Goal: Information Seeking & Learning: Find specific page/section

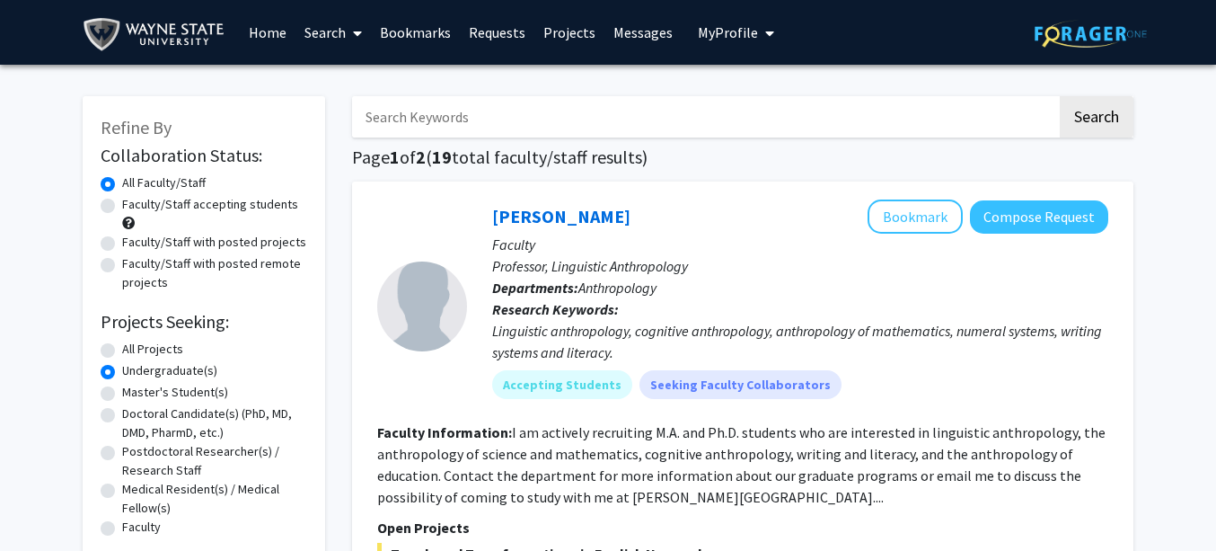
click at [218, 208] on label "Faculty/Staff accepting students" at bounding box center [210, 204] width 176 height 19
click at [134, 207] on input "Faculty/Staff accepting students" at bounding box center [128, 201] width 12 height 12
radio input "true"
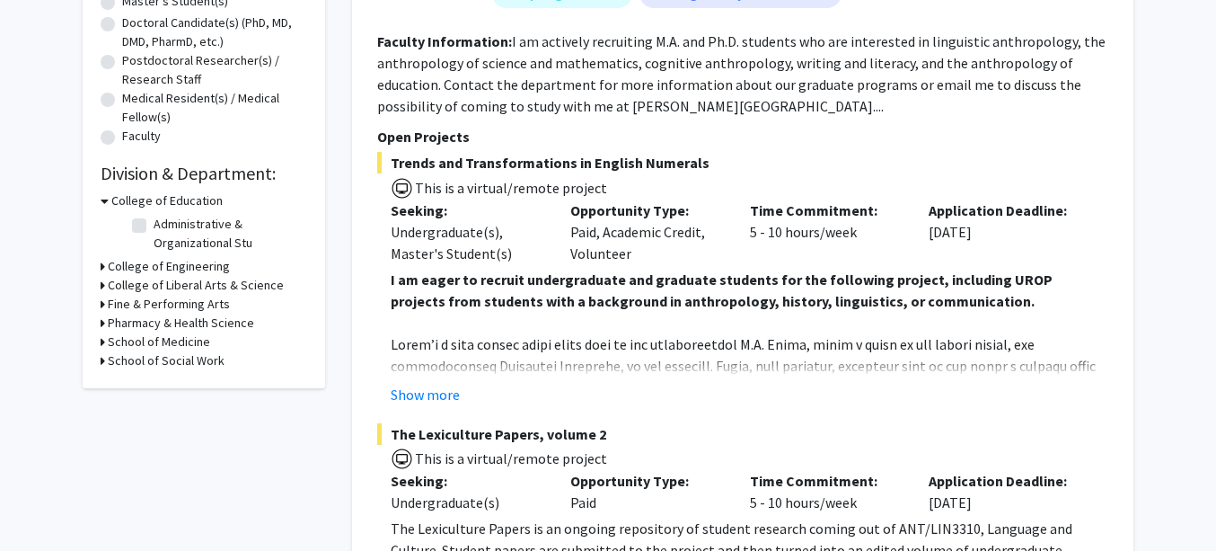
scroll to position [395, 0]
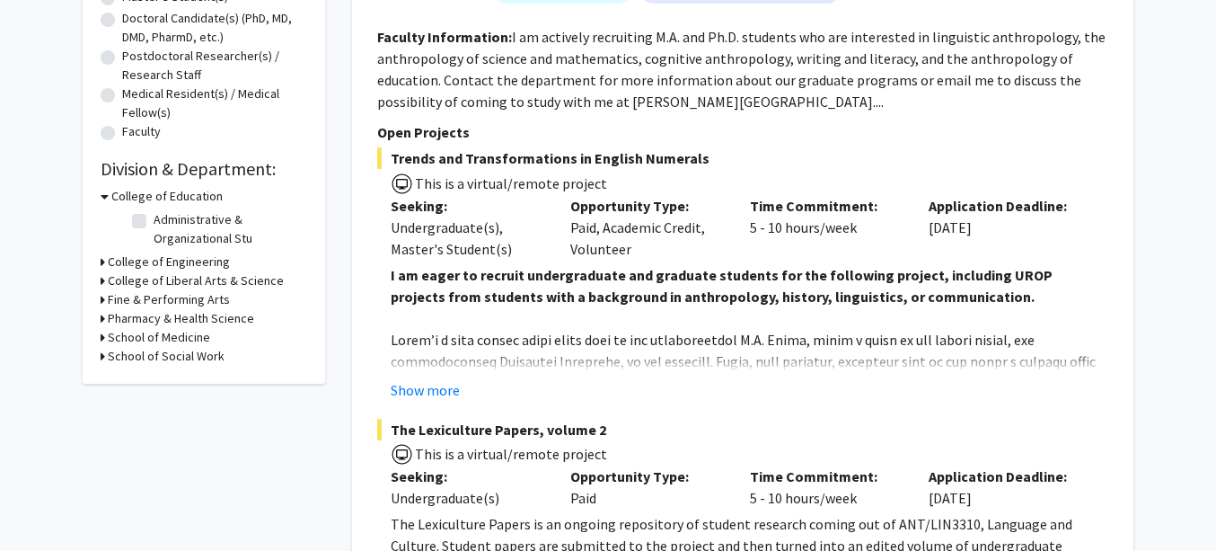
click at [163, 282] on h3 "College of Liberal Arts & Science" at bounding box center [196, 280] width 176 height 19
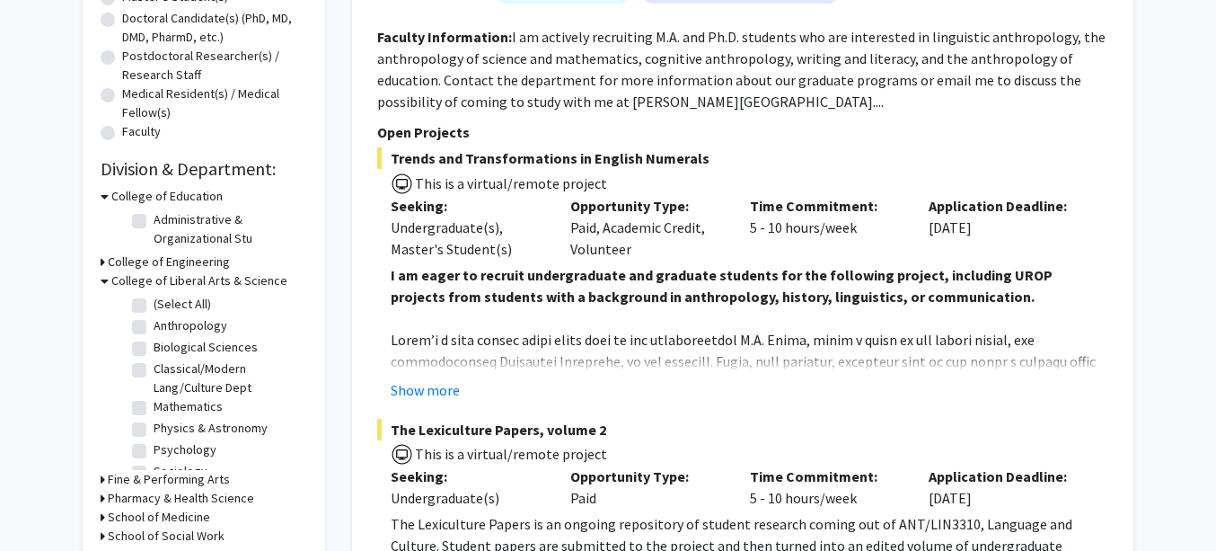
click at [154, 450] on label "Psychology" at bounding box center [185, 449] width 63 height 19
click at [154, 450] on input "Psychology" at bounding box center [160, 446] width 12 height 12
checkbox input "true"
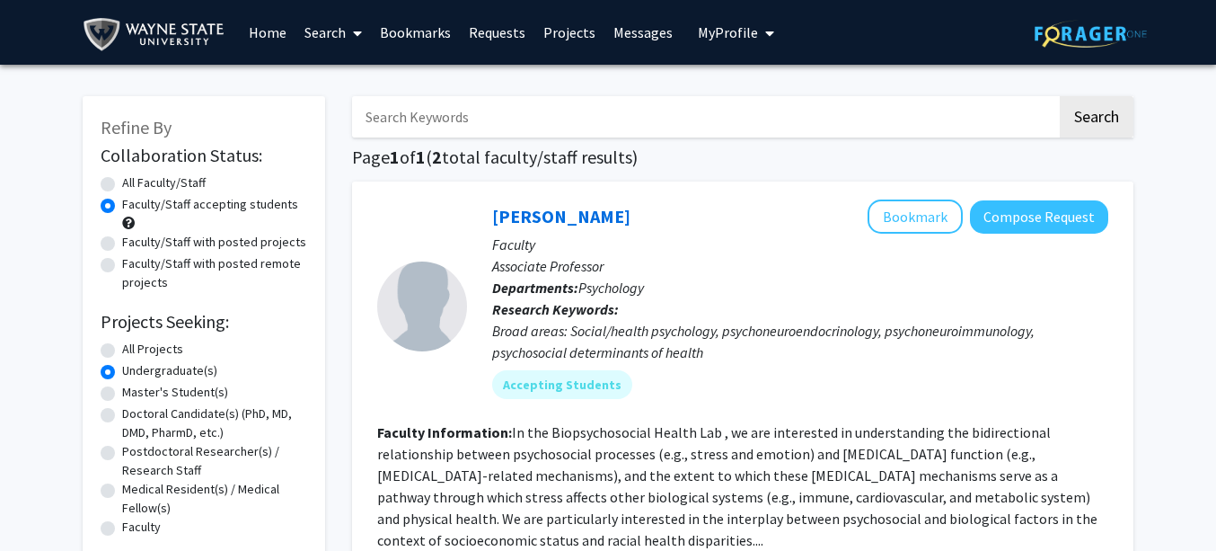
click at [710, 163] on h1 "Page 1 of 1 ( 2 total faculty/staff results)" at bounding box center [742, 157] width 781 height 22
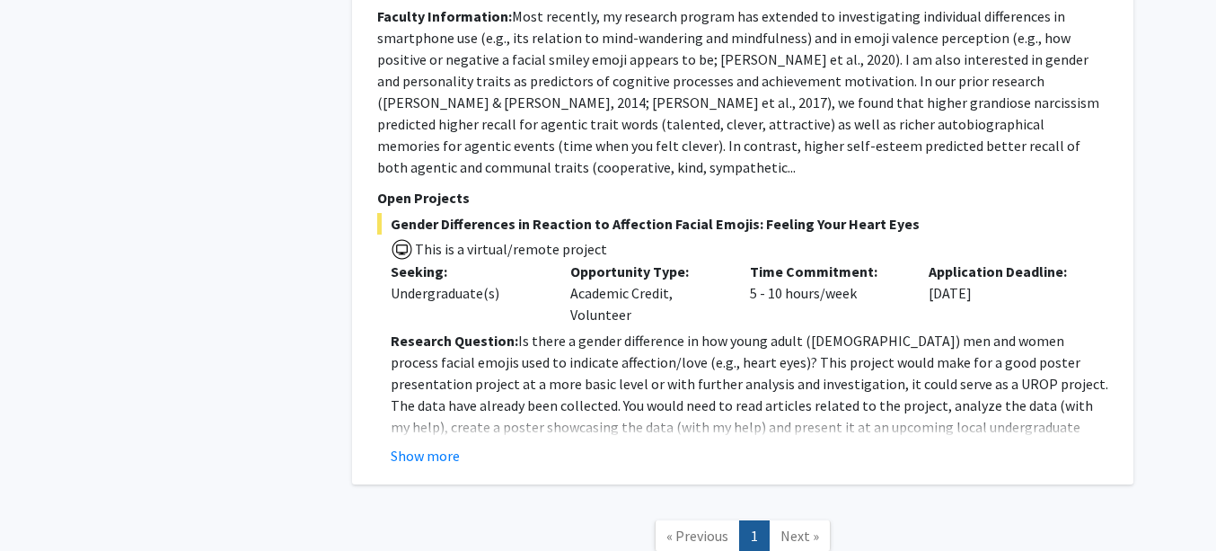
scroll to position [1186, 0]
click at [438, 443] on button "Show more" at bounding box center [425, 454] width 69 height 22
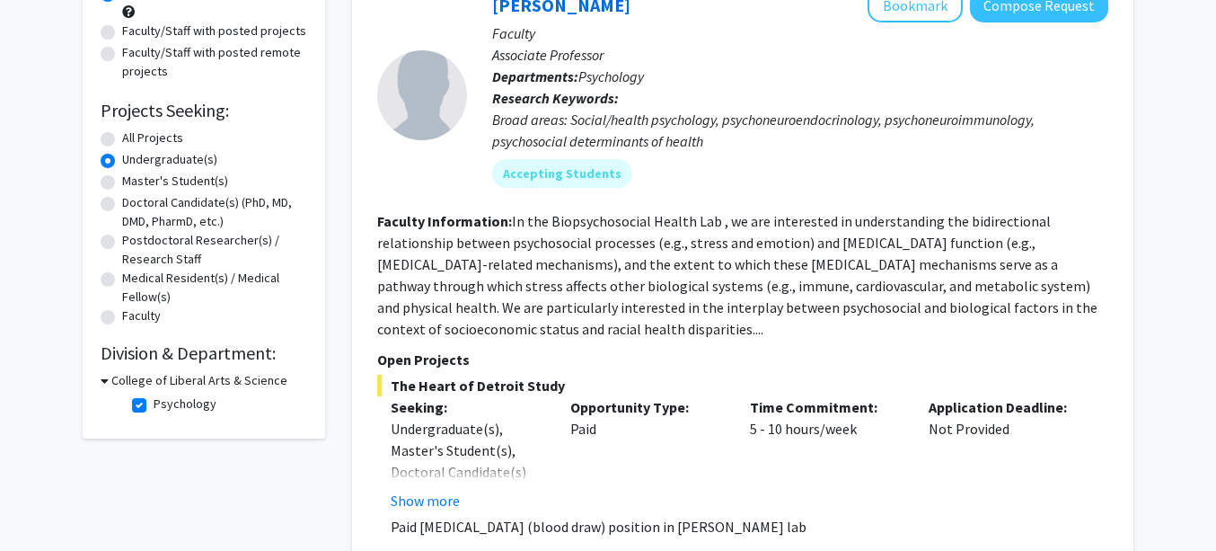
scroll to position [216, 0]
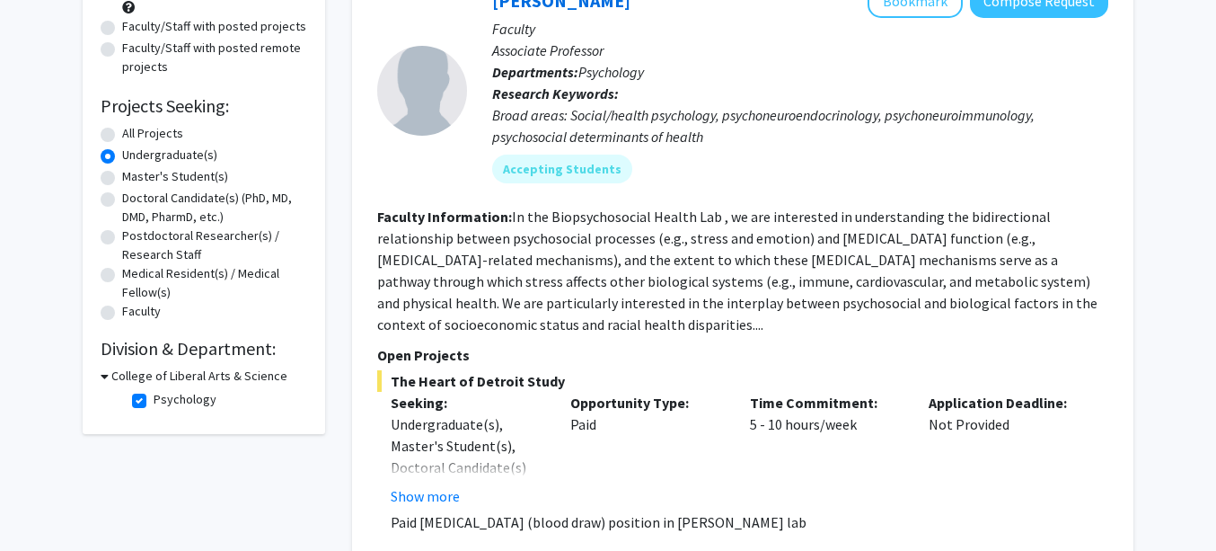
click at [154, 402] on label "Psychology" at bounding box center [185, 399] width 63 height 19
click at [154, 401] on input "Psychology" at bounding box center [160, 396] width 12 height 12
checkbox input "false"
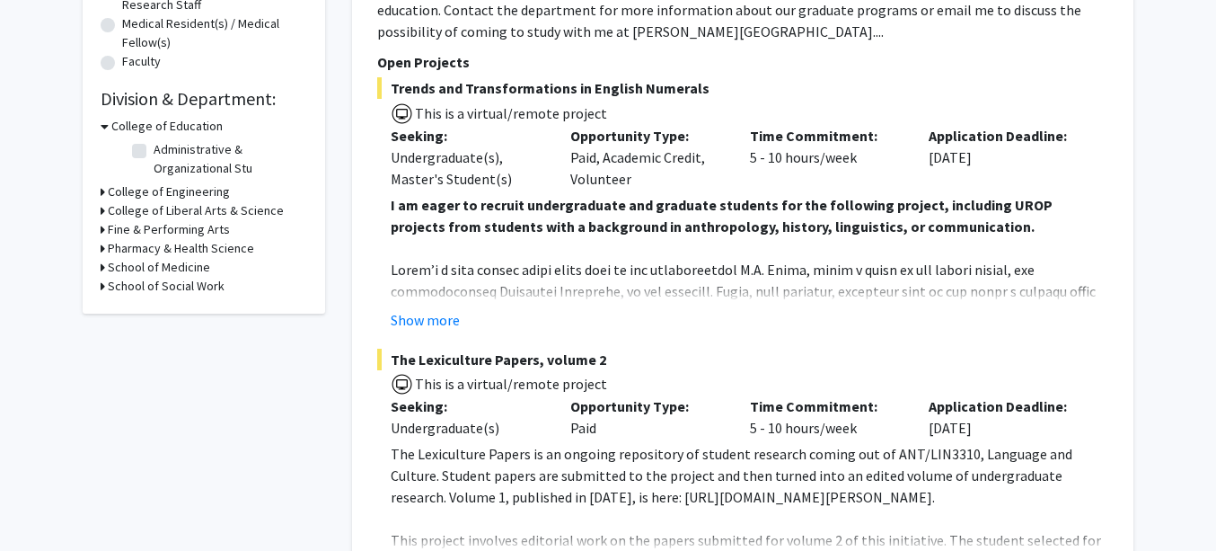
scroll to position [467, 0]
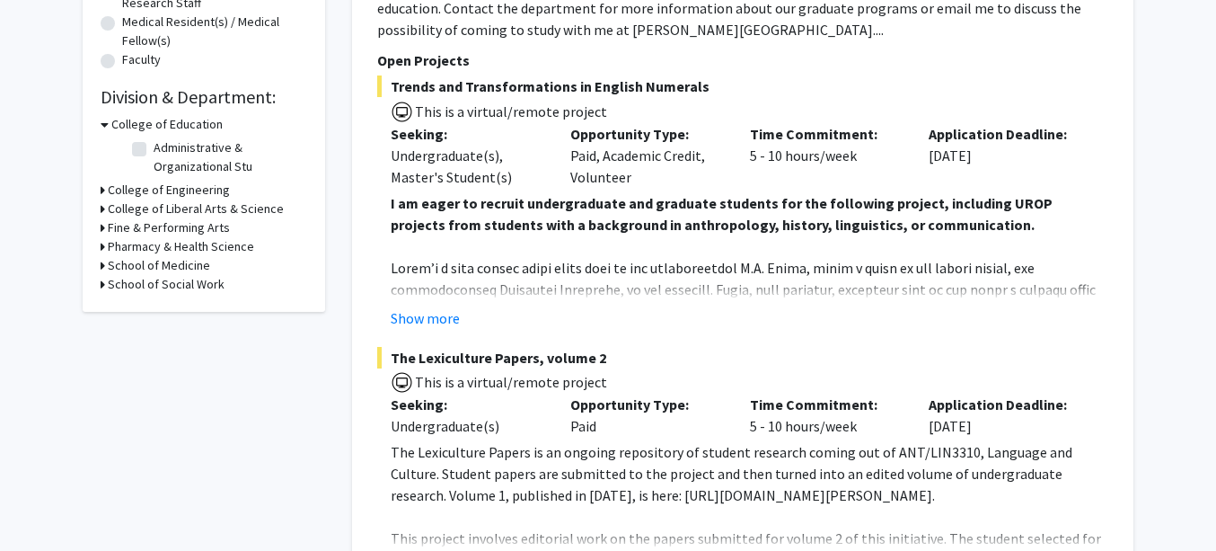
click at [154, 242] on h3 "Pharmacy & Health Science" at bounding box center [181, 246] width 146 height 19
click at [163, 305] on h3 "School of Medicine" at bounding box center [159, 296] width 102 height 19
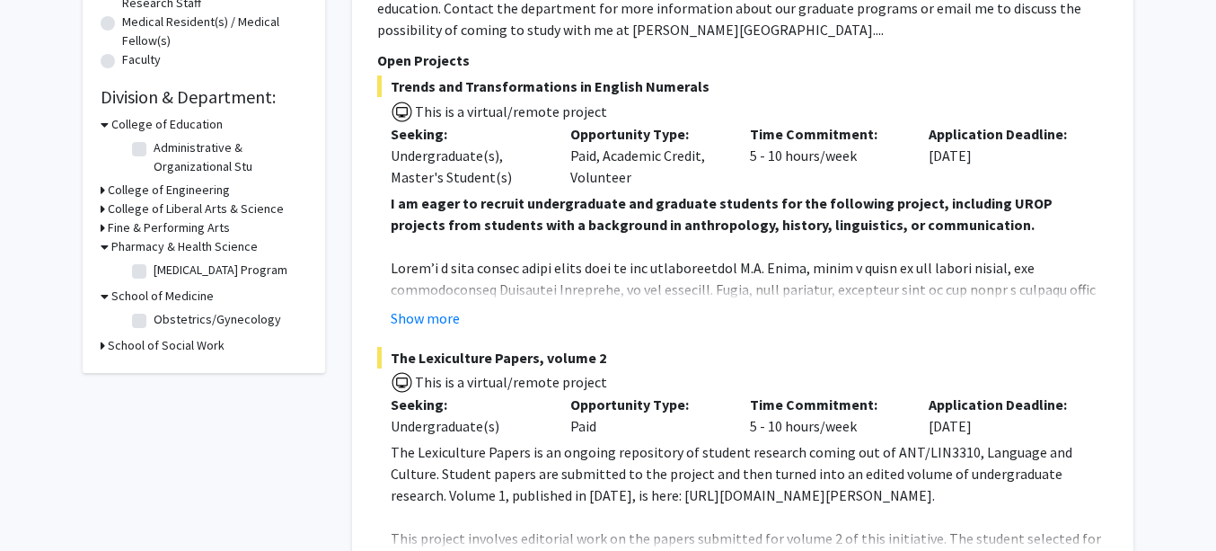
click at [154, 329] on label "Obstetrics/Gynecology" at bounding box center [218, 319] width 128 height 19
click at [154, 322] on input "Obstetrics/Gynecology" at bounding box center [160, 316] width 12 height 12
checkbox input "true"
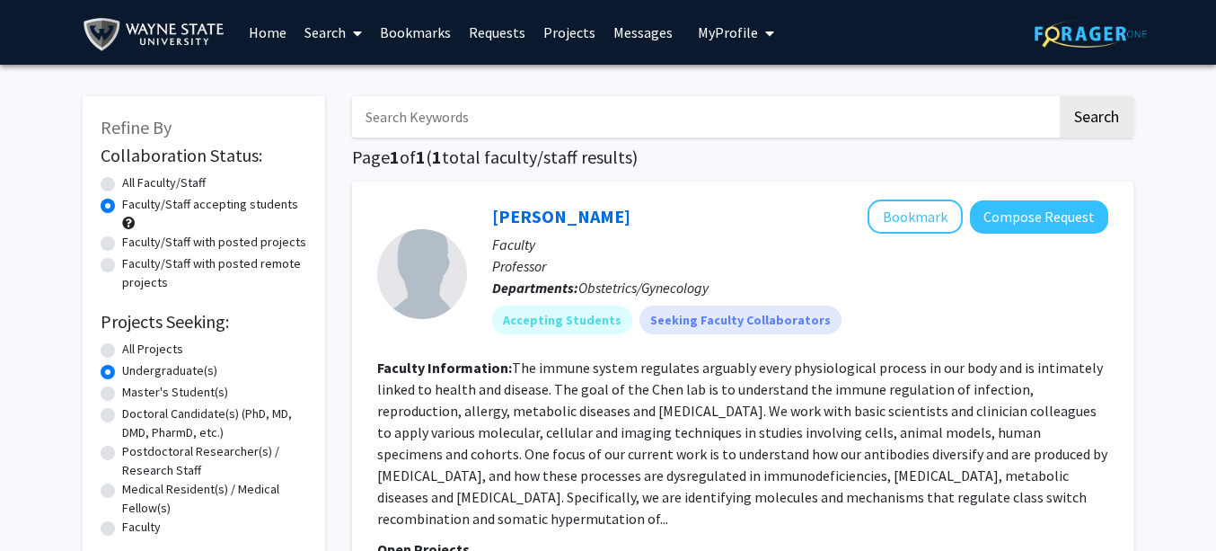
click at [347, 271] on div "Search Page 1 of 1 ( 1 total faculty/staff results) [PERSON_NAME] Bookmark Comp…" at bounding box center [743, 506] width 808 height 857
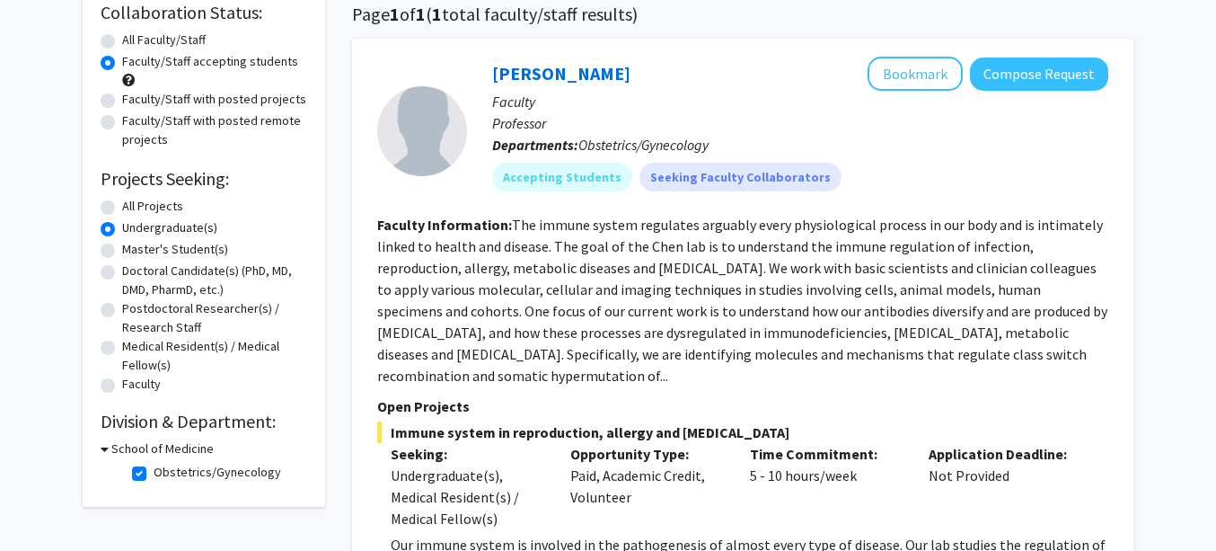
scroll to position [170, 0]
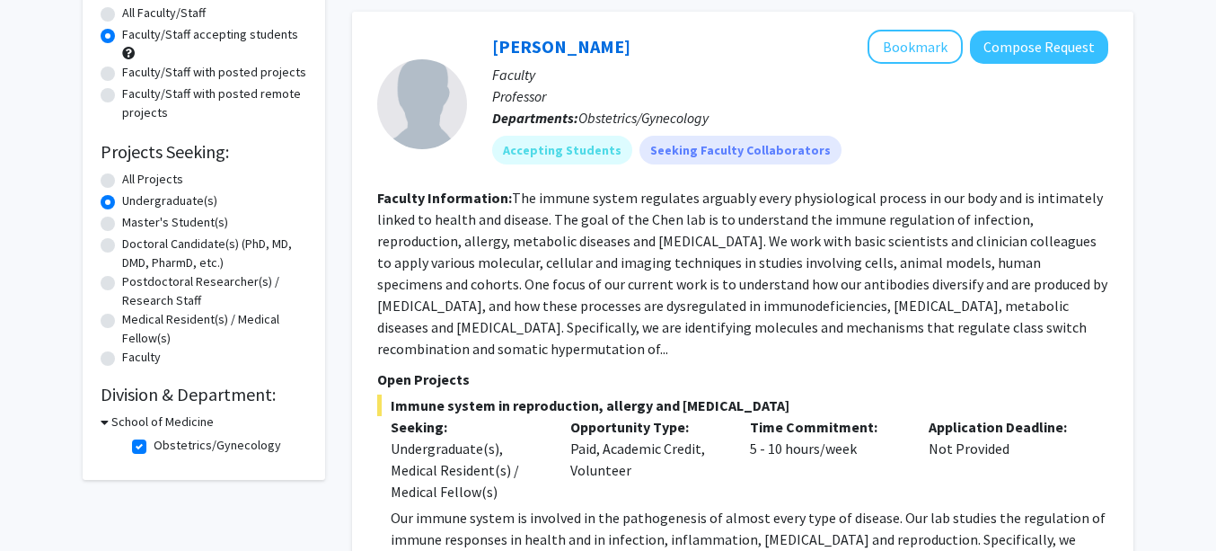
click at [154, 445] on label "Obstetrics/Gynecology" at bounding box center [218, 445] width 128 height 19
click at [154, 445] on input "Obstetrics/Gynecology" at bounding box center [160, 442] width 12 height 12
checkbox input "false"
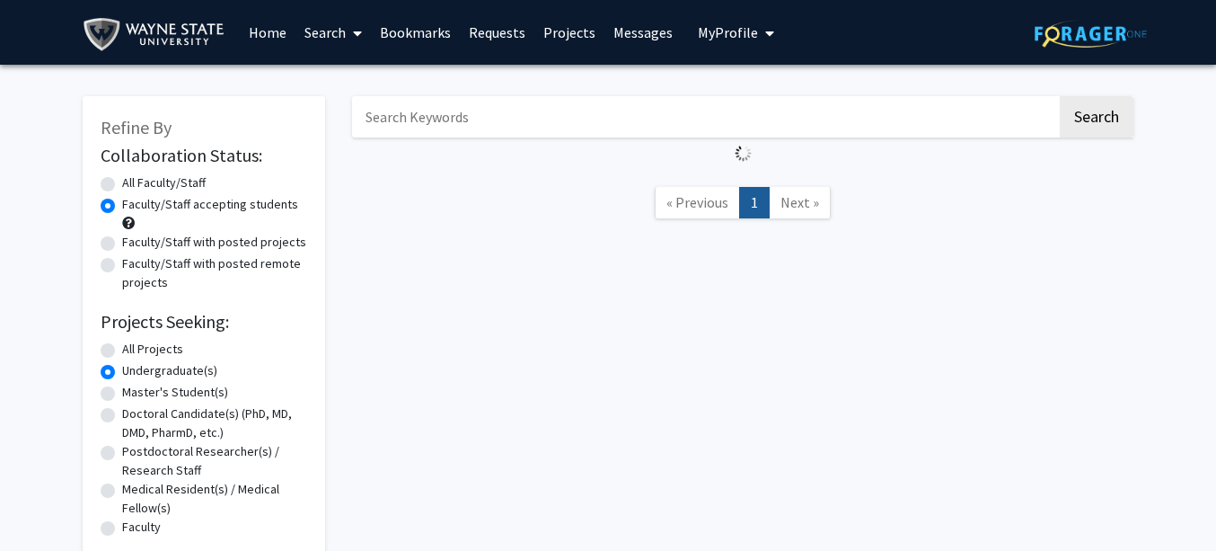
click at [43, 443] on div "Refine By Collaboration Status: Collaboration Status All Faculty/Staff Collabor…" at bounding box center [608, 377] width 1216 height 625
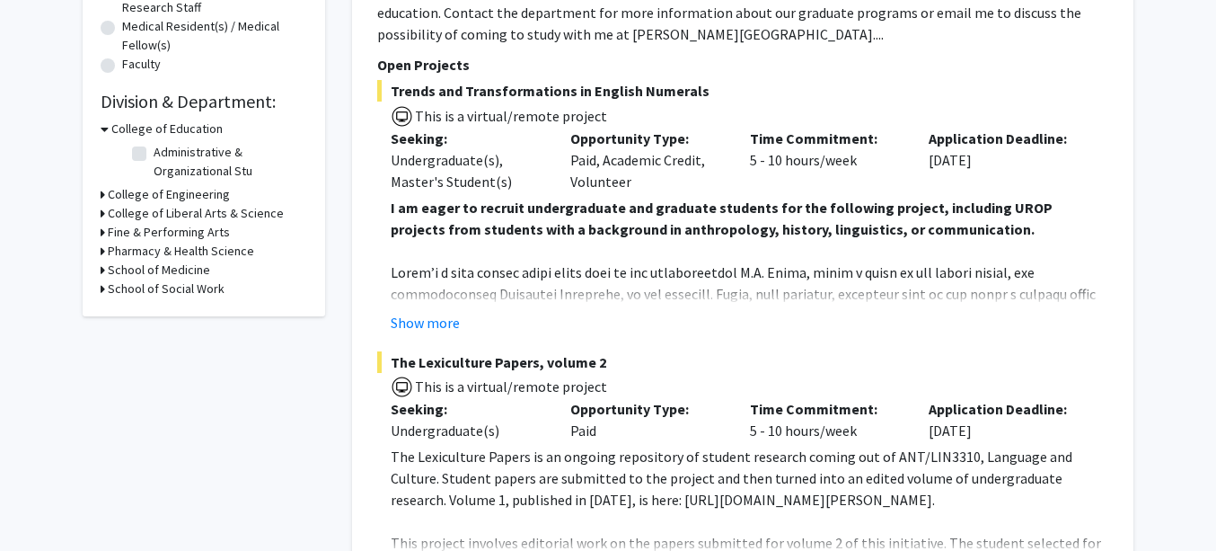
scroll to position [467, 0]
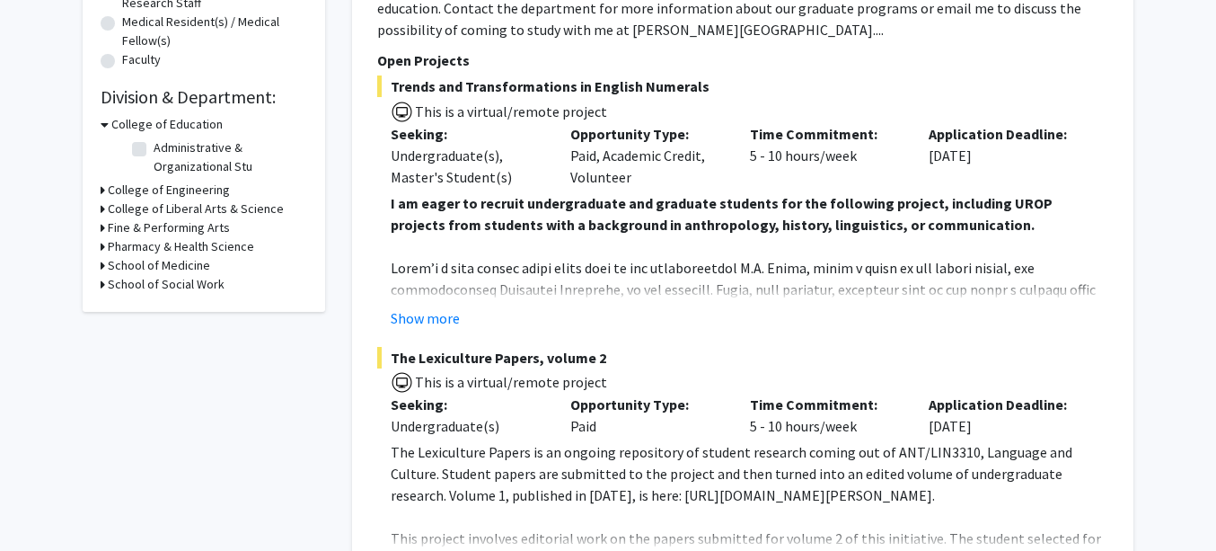
click at [204, 247] on h3 "Pharmacy & Health Science" at bounding box center [181, 246] width 146 height 19
click at [187, 205] on h3 "College of Liberal Arts & Science" at bounding box center [196, 208] width 176 height 19
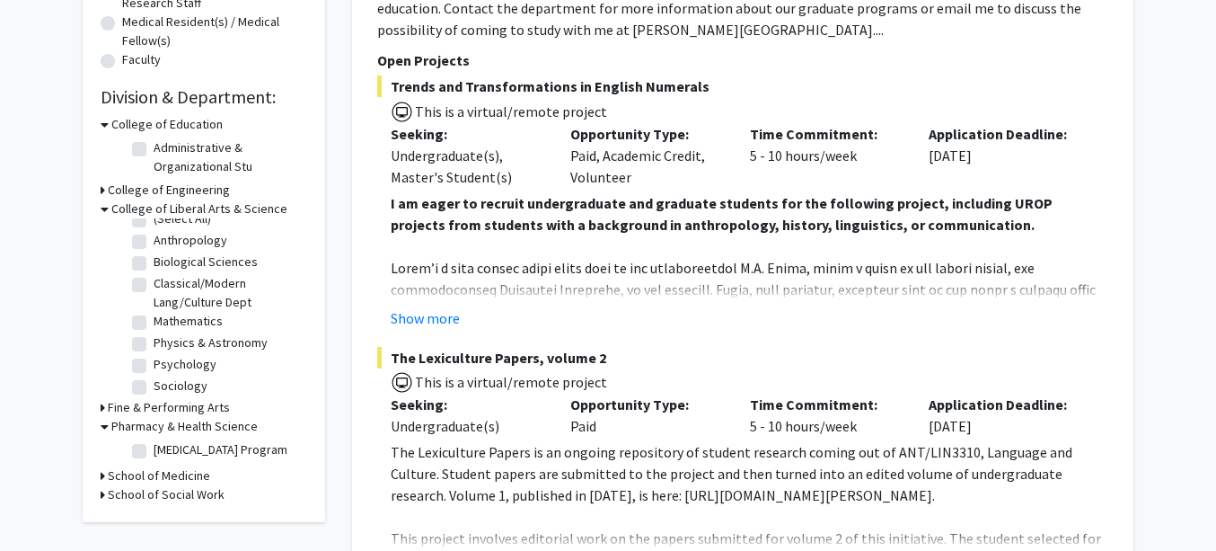
scroll to position [18, 0]
click at [154, 380] on label "Sociology" at bounding box center [181, 381] width 54 height 19
click at [154, 380] on input "Sociology" at bounding box center [160, 378] width 12 height 12
checkbox input "true"
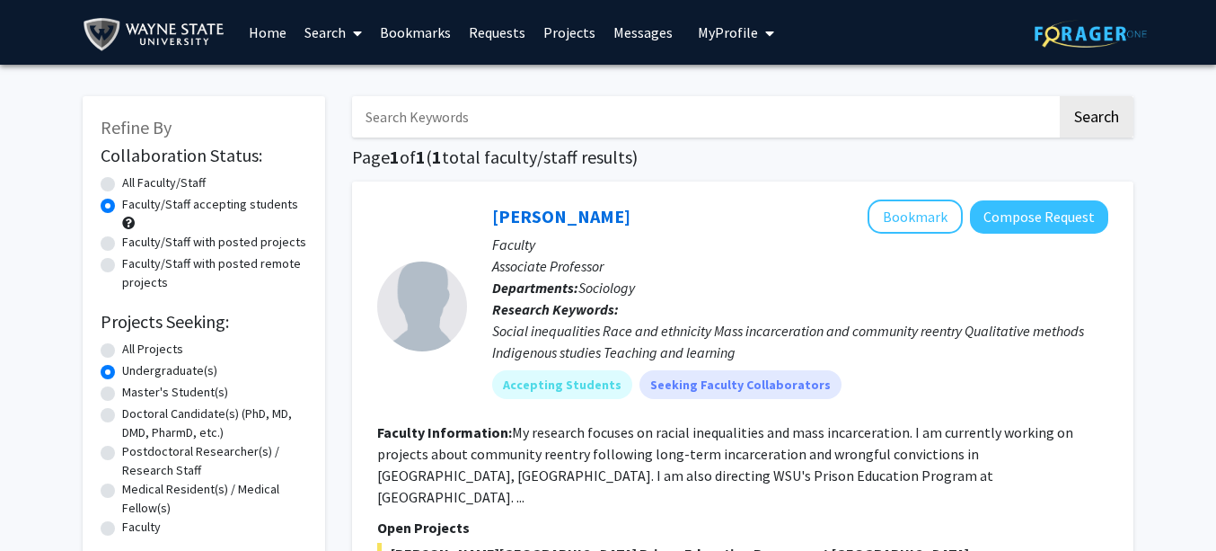
click at [43, 379] on div "Refine By Collaboration Status: Collaboration Status All Faculty/Staff Collabor…" at bounding box center [608, 499] width 1216 height 868
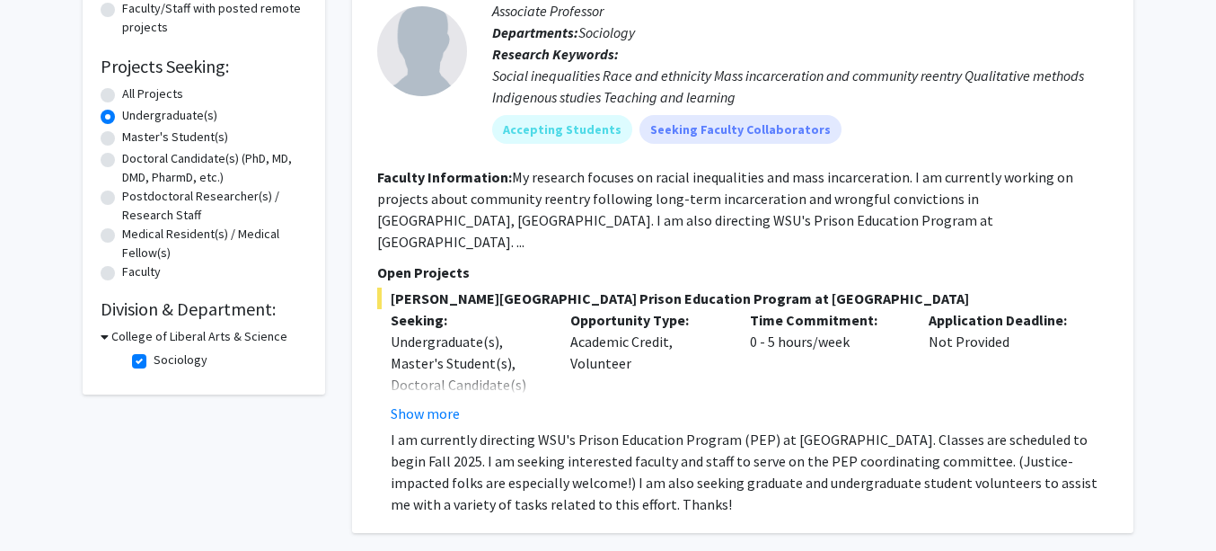
scroll to position [251, 0]
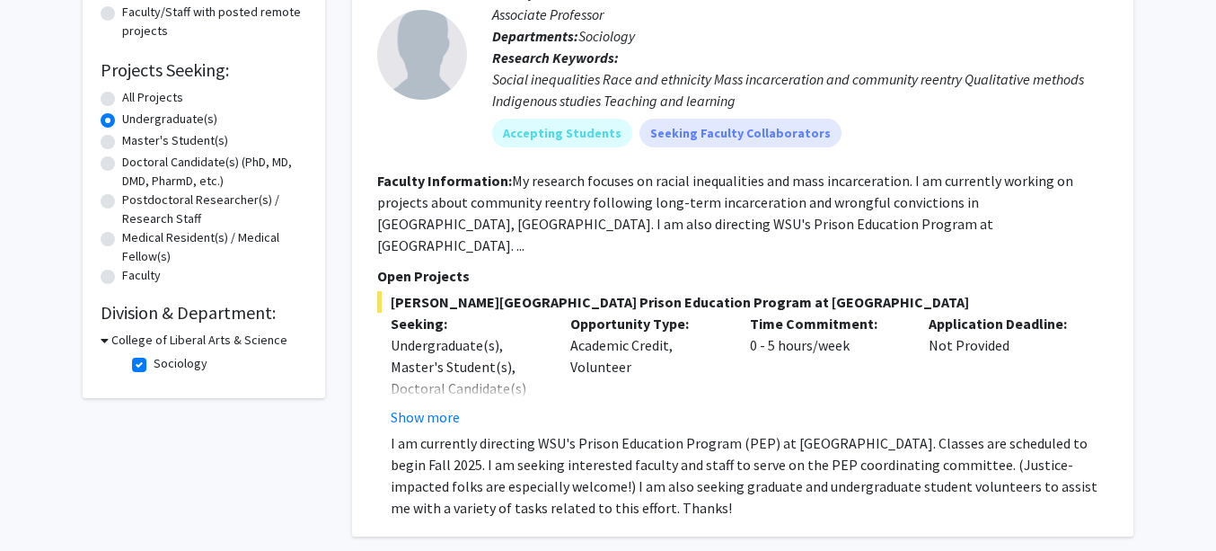
click at [147, 363] on fg-checkbox "Sociology Sociology" at bounding box center [217, 365] width 171 height 22
click at [154, 367] on label "Sociology" at bounding box center [181, 363] width 54 height 19
click at [154, 366] on input "Sociology" at bounding box center [160, 360] width 12 height 12
checkbox input "false"
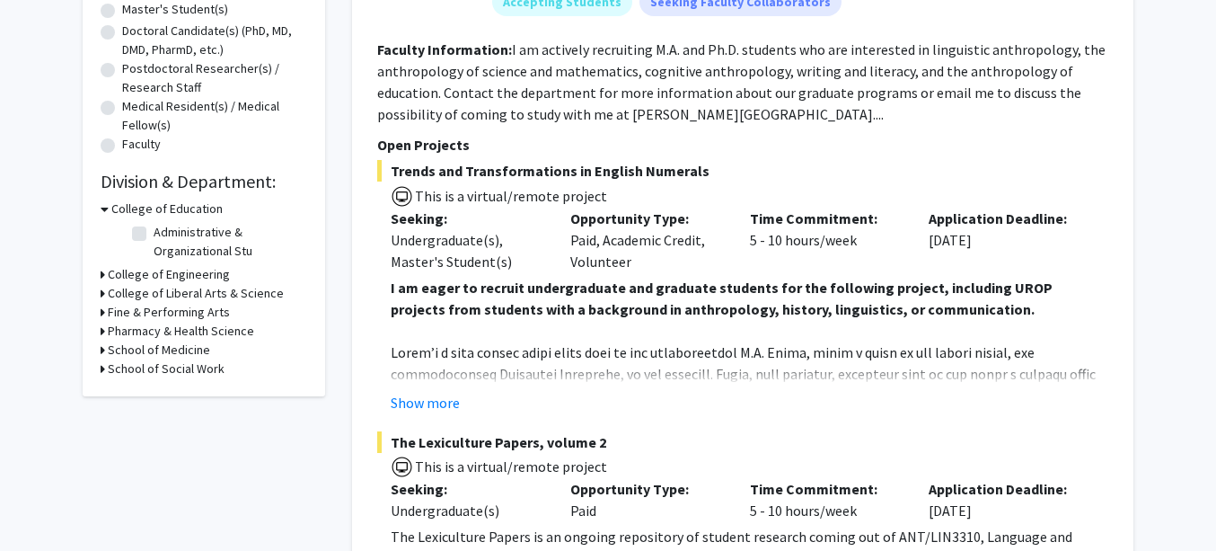
scroll to position [467, 0]
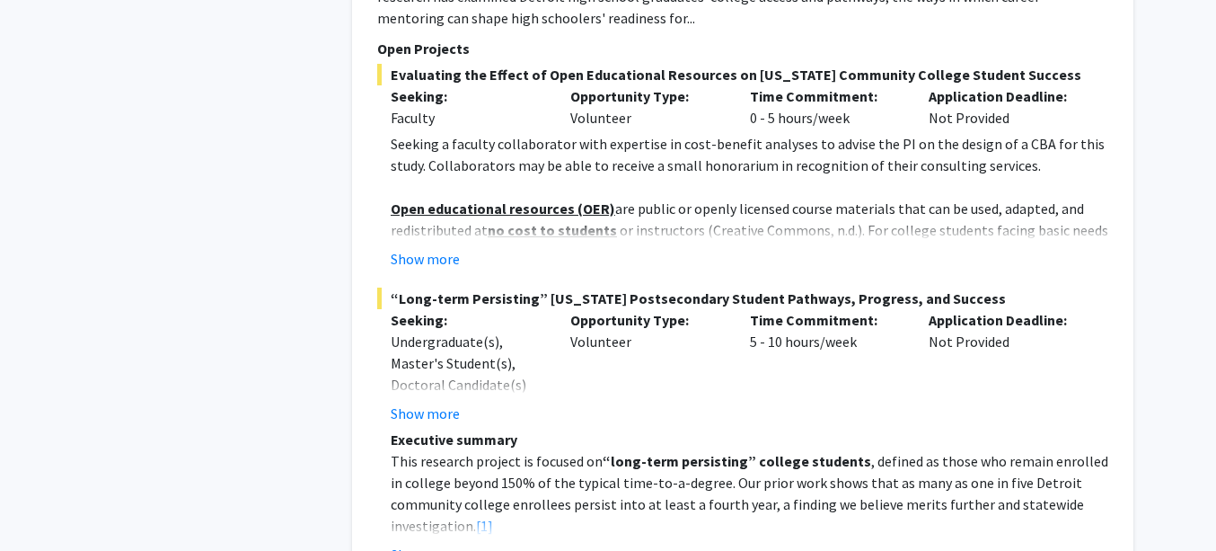
scroll to position [0, 0]
